Goal: Find specific page/section: Find specific page/section

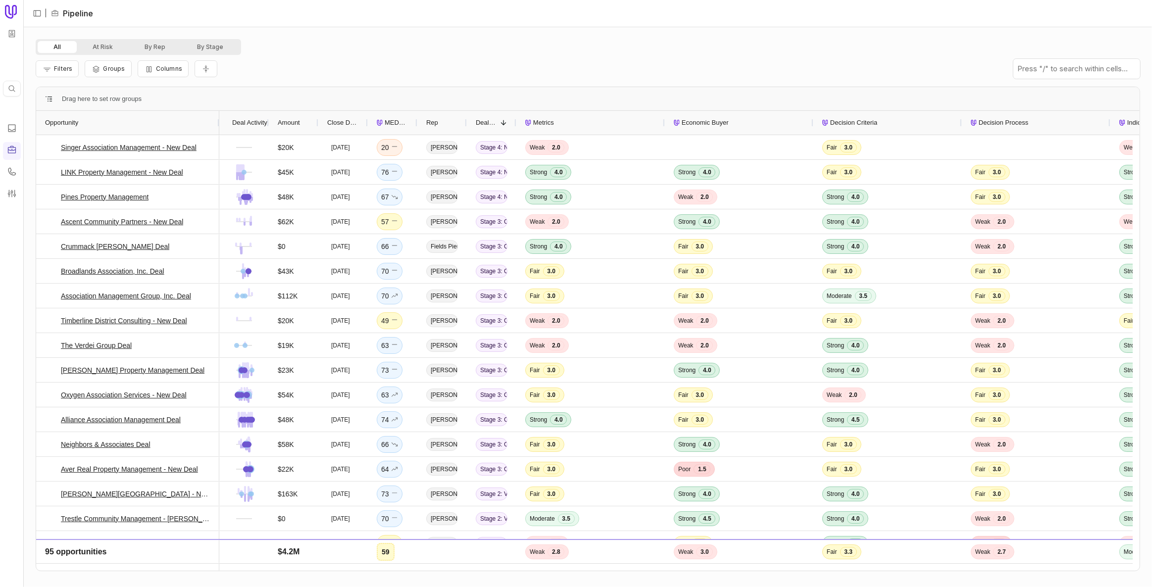
drag, startPoint x: 84, startPoint y: 121, endPoint x: 217, endPoint y: 128, distance: 133.9
click at [217, 128] on div at bounding box center [219, 123] width 4 height 24
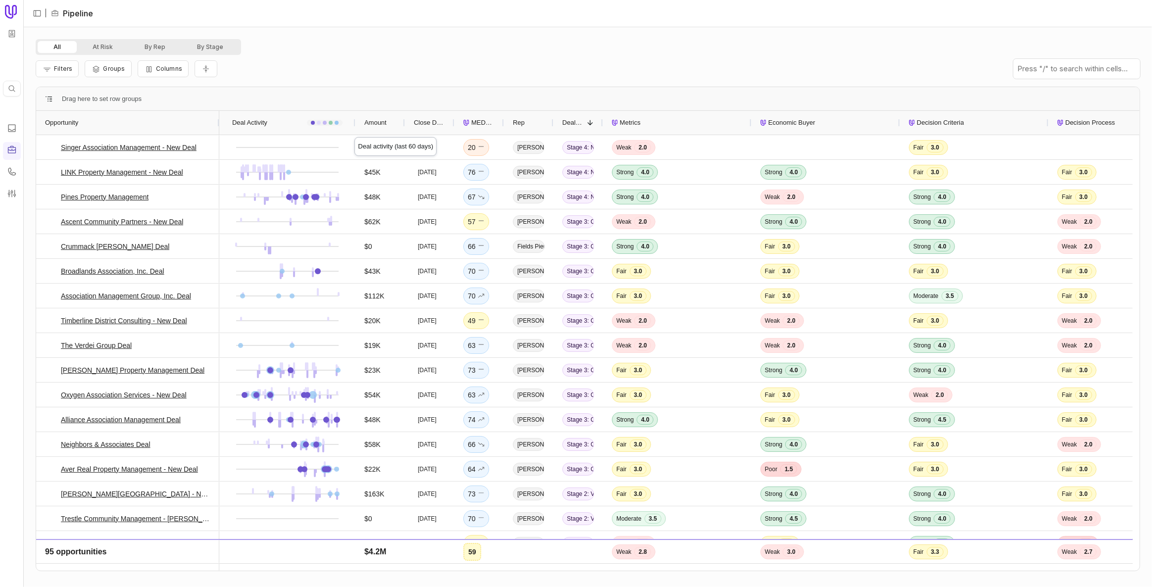
drag, startPoint x: 268, startPoint y: 121, endPoint x: 355, endPoint y: 128, distance: 86.9
click at [355, 128] on div at bounding box center [355, 123] width 4 height 24
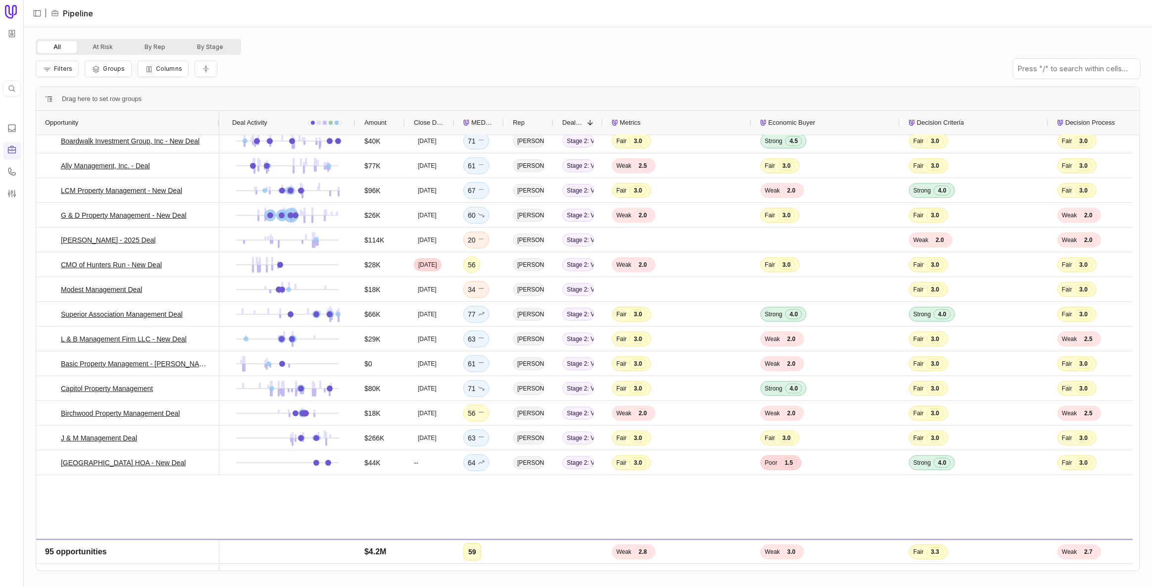
scroll to position [675, 0]
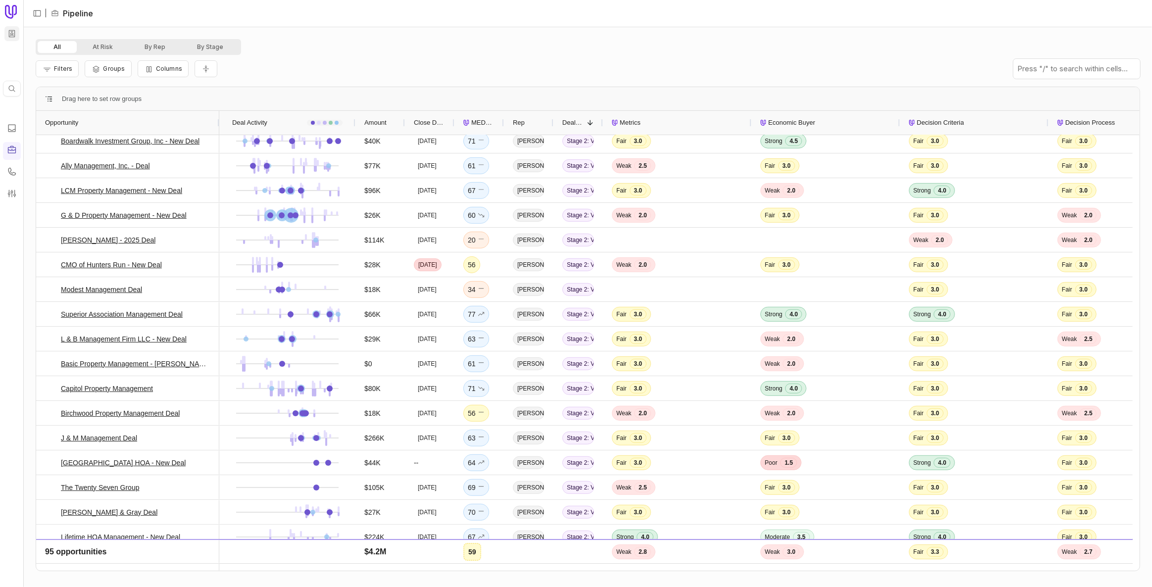
click at [13, 35] on html "Quick search... Ctrl K | Pipeline All At Risk By Rep By Stage Filters Groups Co…" at bounding box center [576, 293] width 1152 height 587
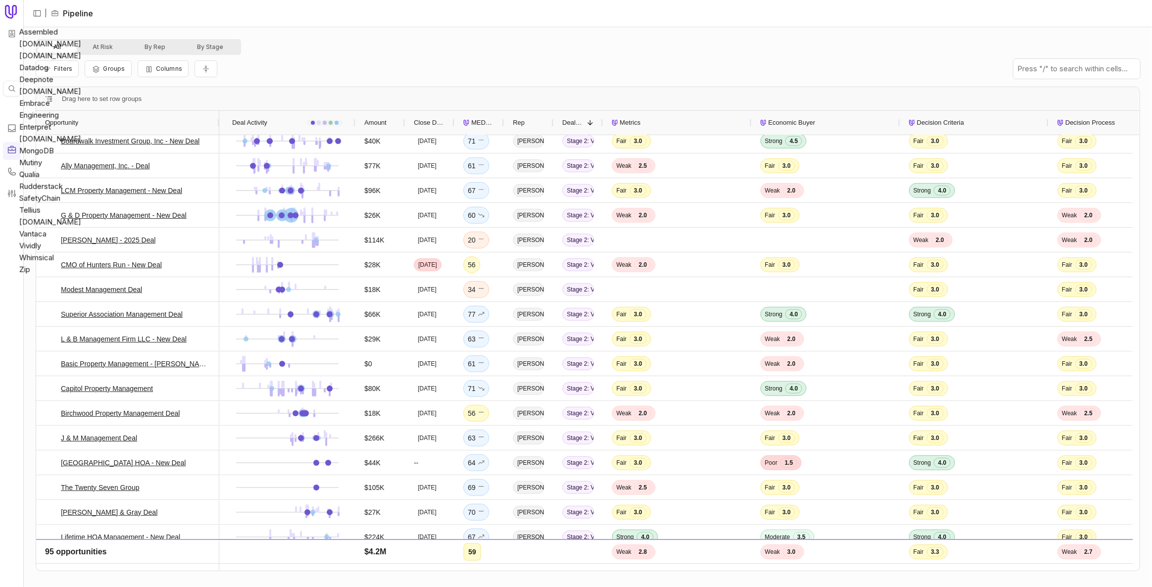
click at [9, 32] on html "Quick search... Ctrl K | Pipeline All At Risk By Rep By Stage Filters Groups Co…" at bounding box center [576, 293] width 1152 height 587
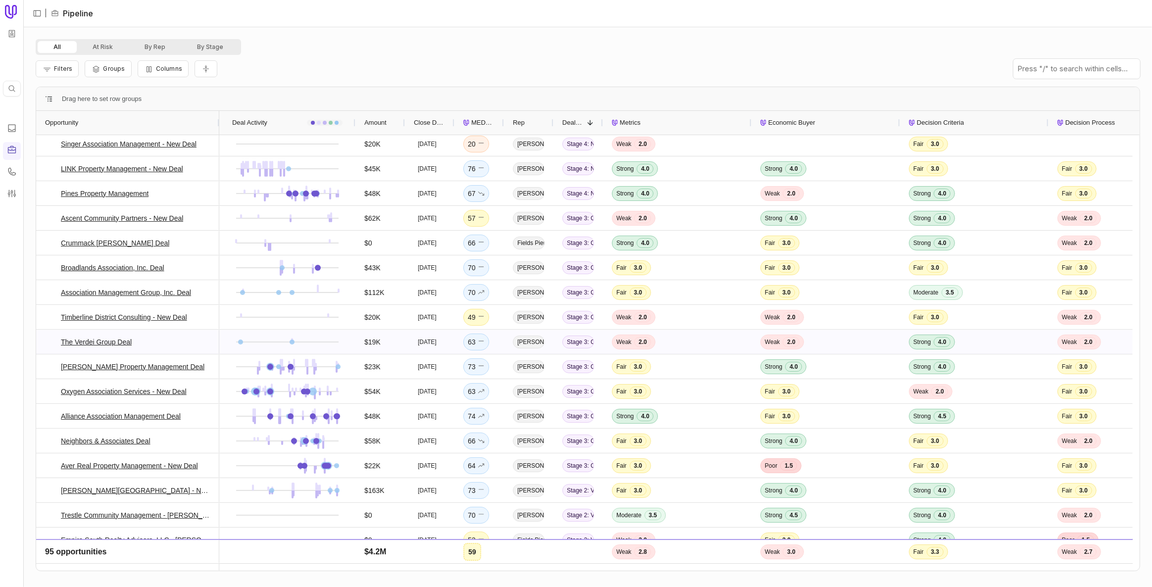
scroll to position [0, 0]
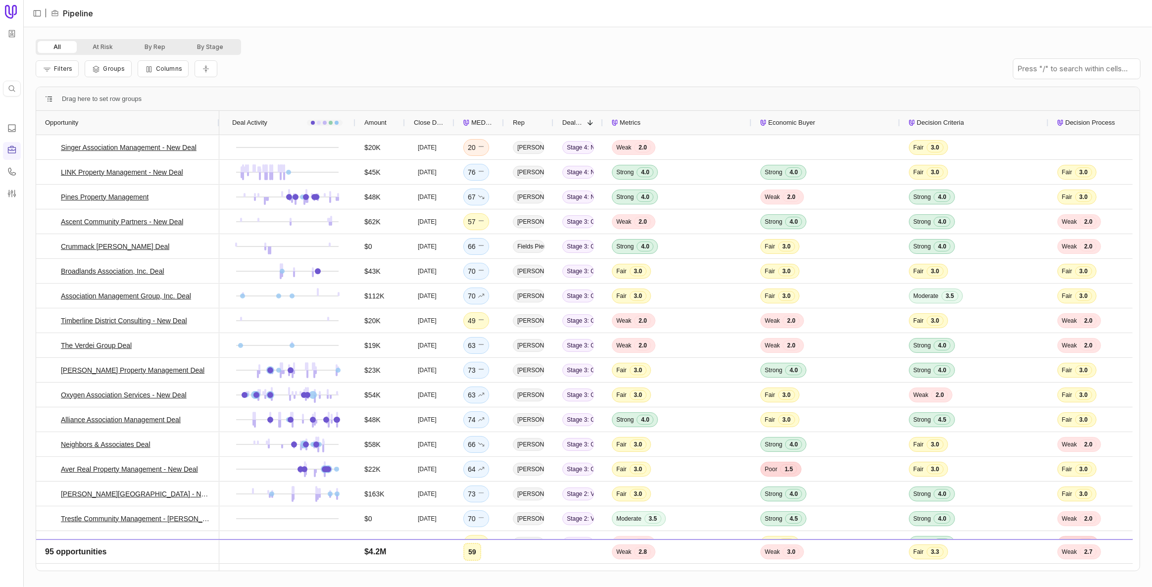
click at [473, 122] on span "MEDDICC Score" at bounding box center [483, 123] width 24 height 12
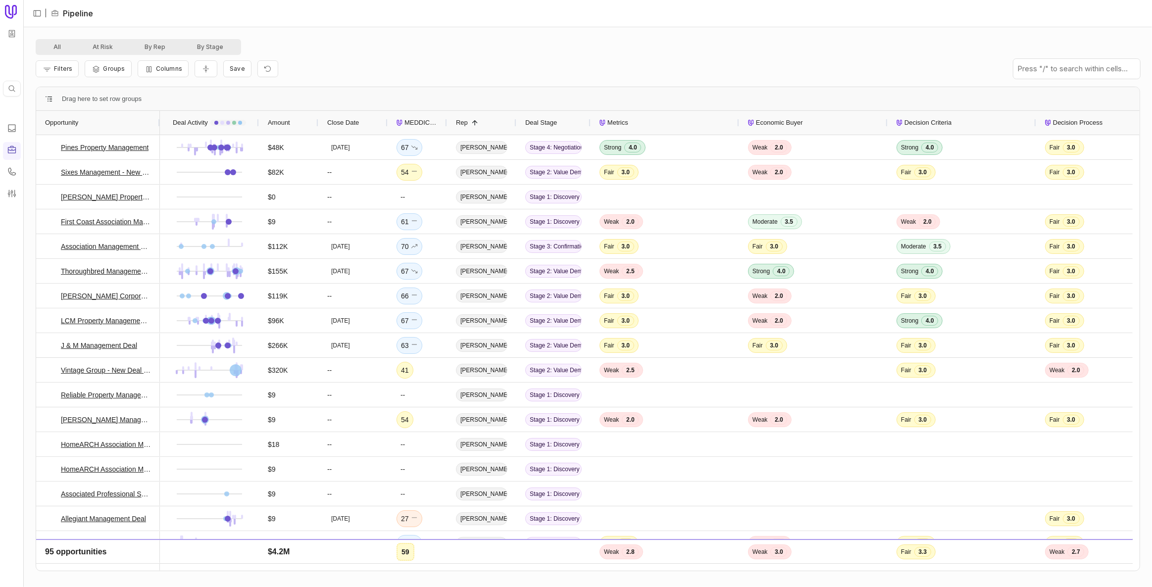
click at [433, 127] on span "MEDDICC Score" at bounding box center [422, 123] width 34 height 12
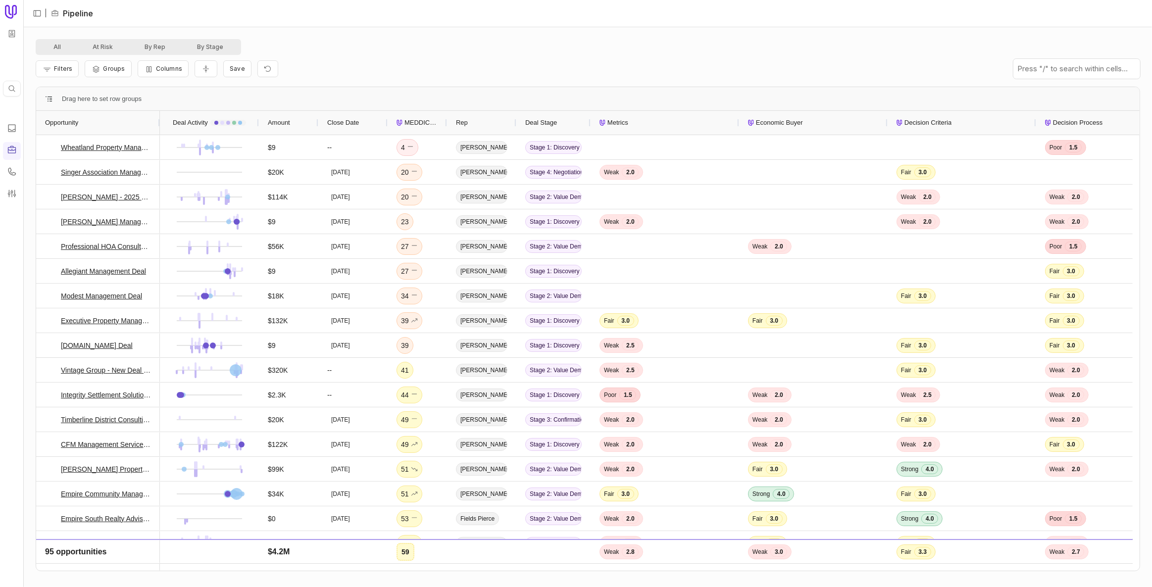
click at [433, 127] on span "MEDDICC Score" at bounding box center [422, 123] width 34 height 12
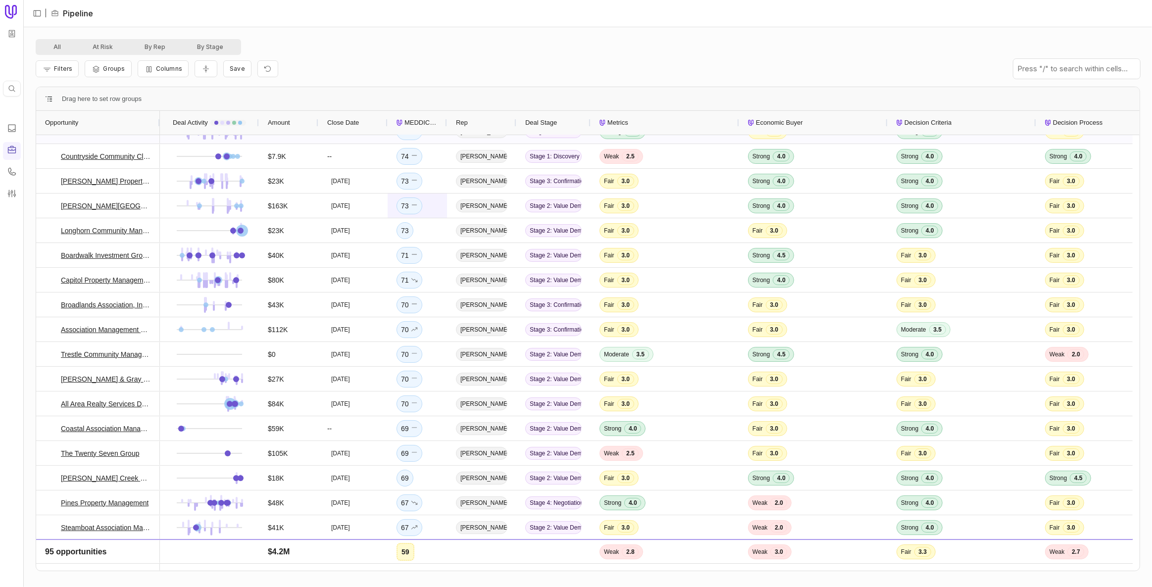
scroll to position [134, 0]
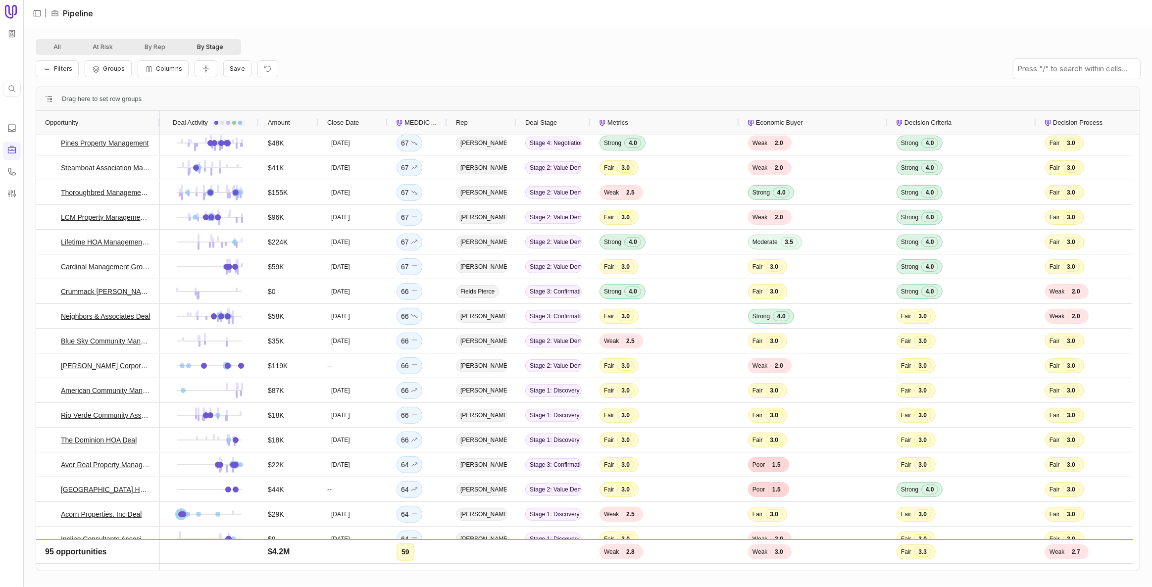
click at [197, 42] on button "By Stage" at bounding box center [210, 47] width 58 height 12
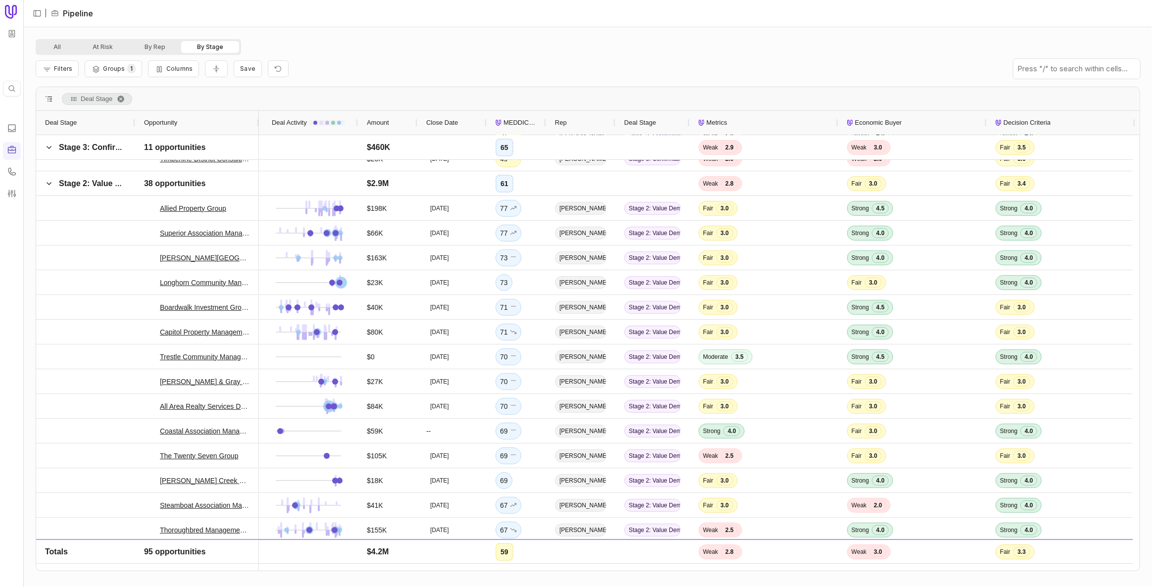
click at [418, 26] on nav "| Pipeline" at bounding box center [588, 13] width 1128 height 27
